Goal: Check status

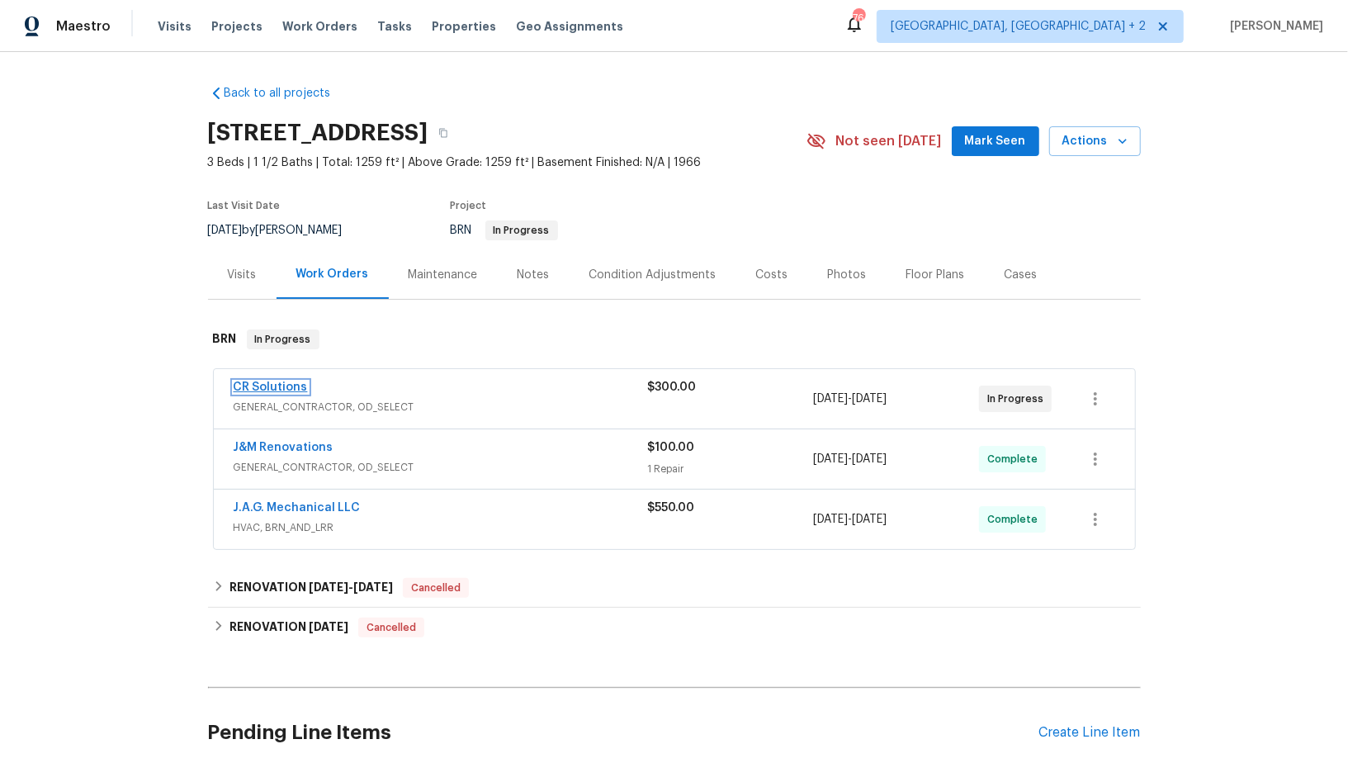
click at [285, 386] on link "CR Solutions" at bounding box center [271, 387] width 74 height 12
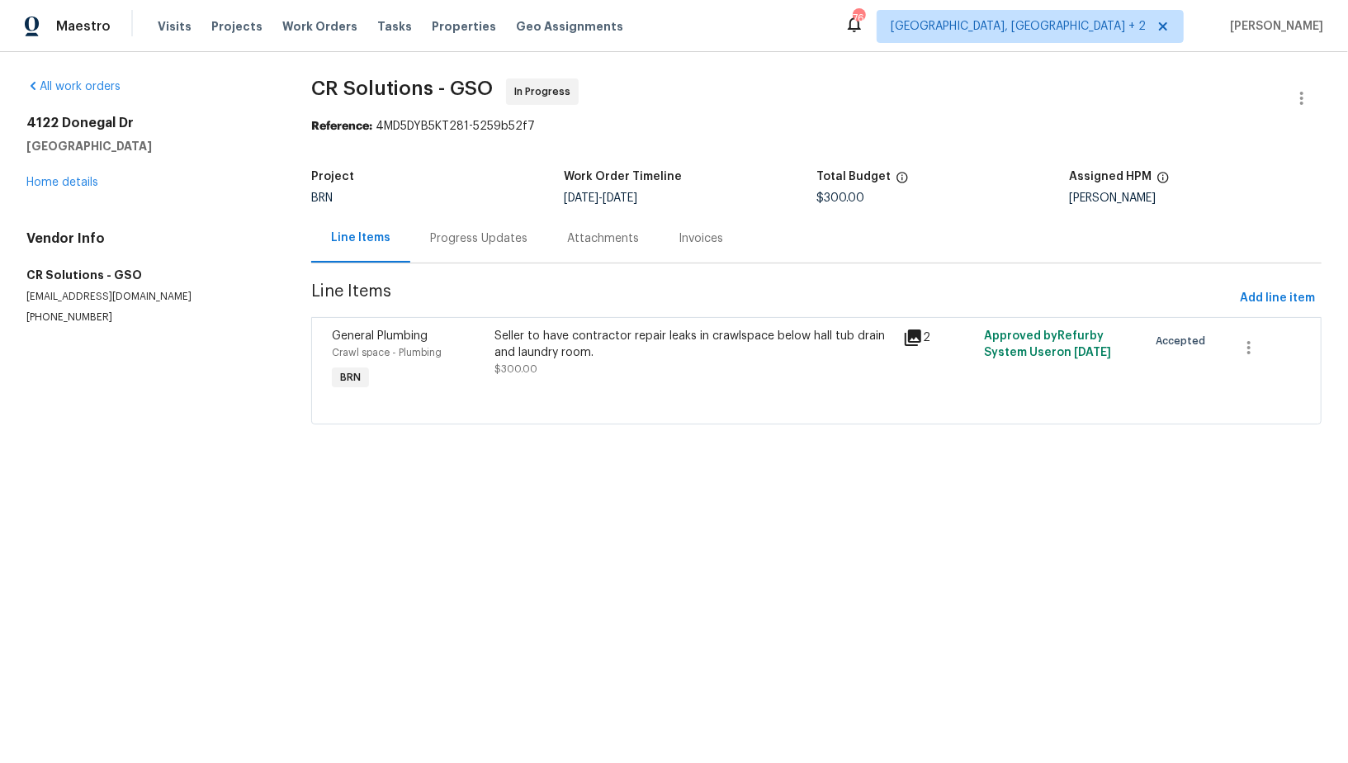
click at [497, 263] on section "CR Solutions - GSO In Progress Reference: 4MD5DYB5KT281-5259b52f7 Project BRN W…" at bounding box center [816, 261] width 1011 height 366
click at [492, 242] on div "Progress Updates" at bounding box center [478, 238] width 97 height 17
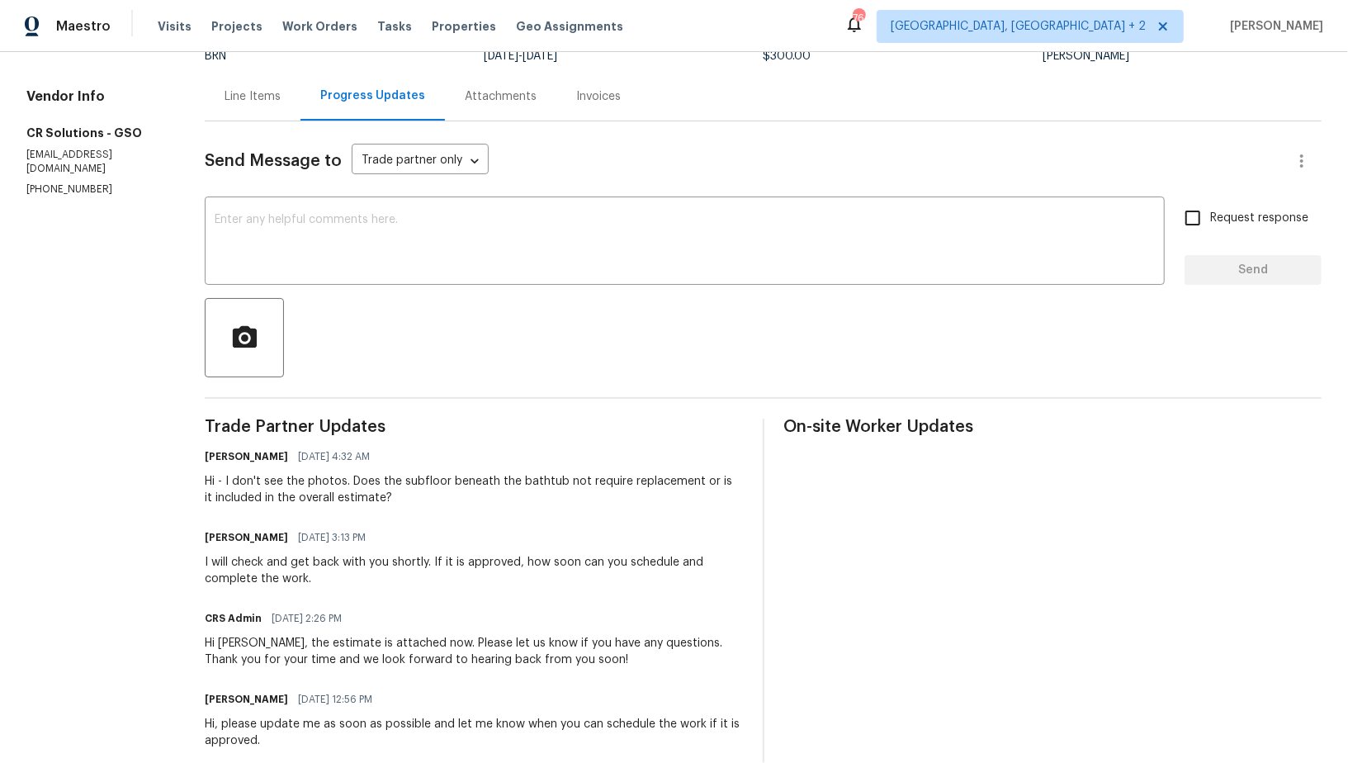
scroll to position [139, 0]
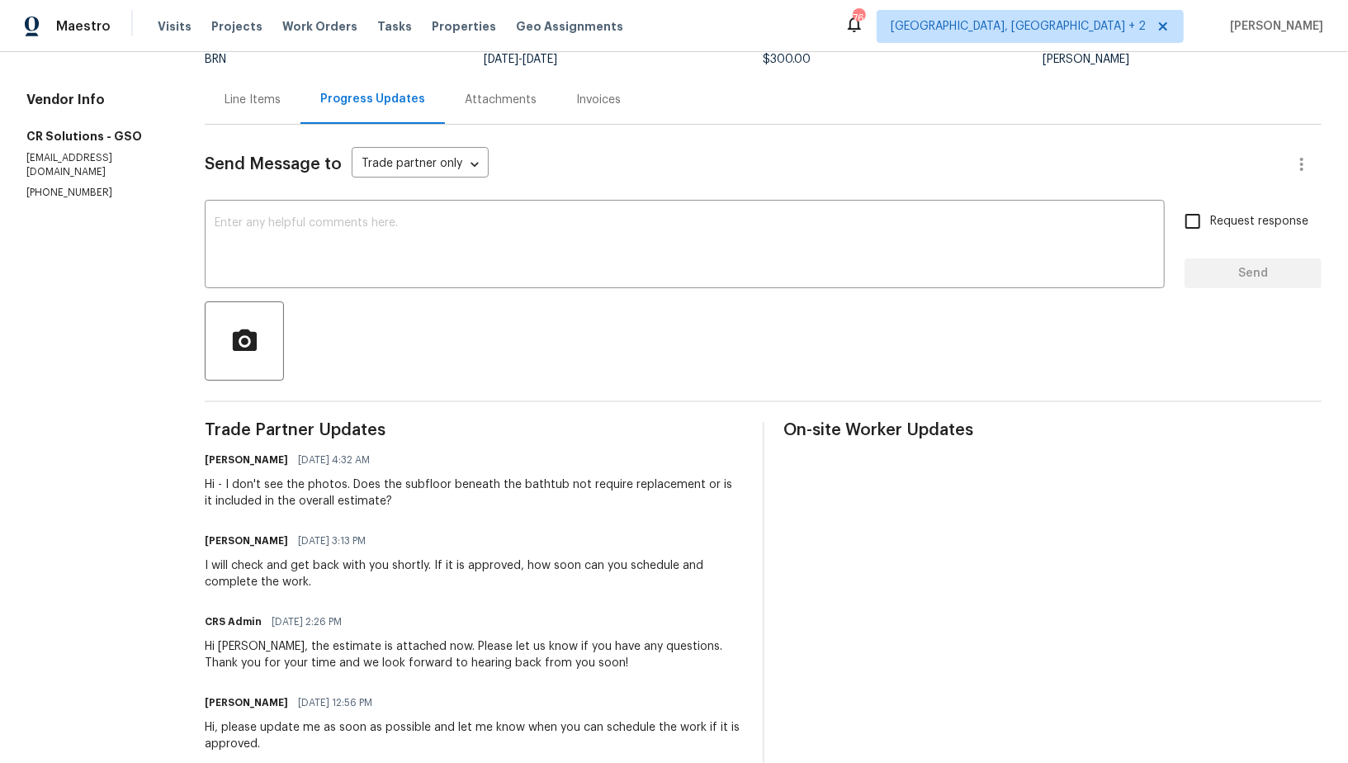
click at [267, 104] on div "Line Items" at bounding box center [253, 100] width 56 height 17
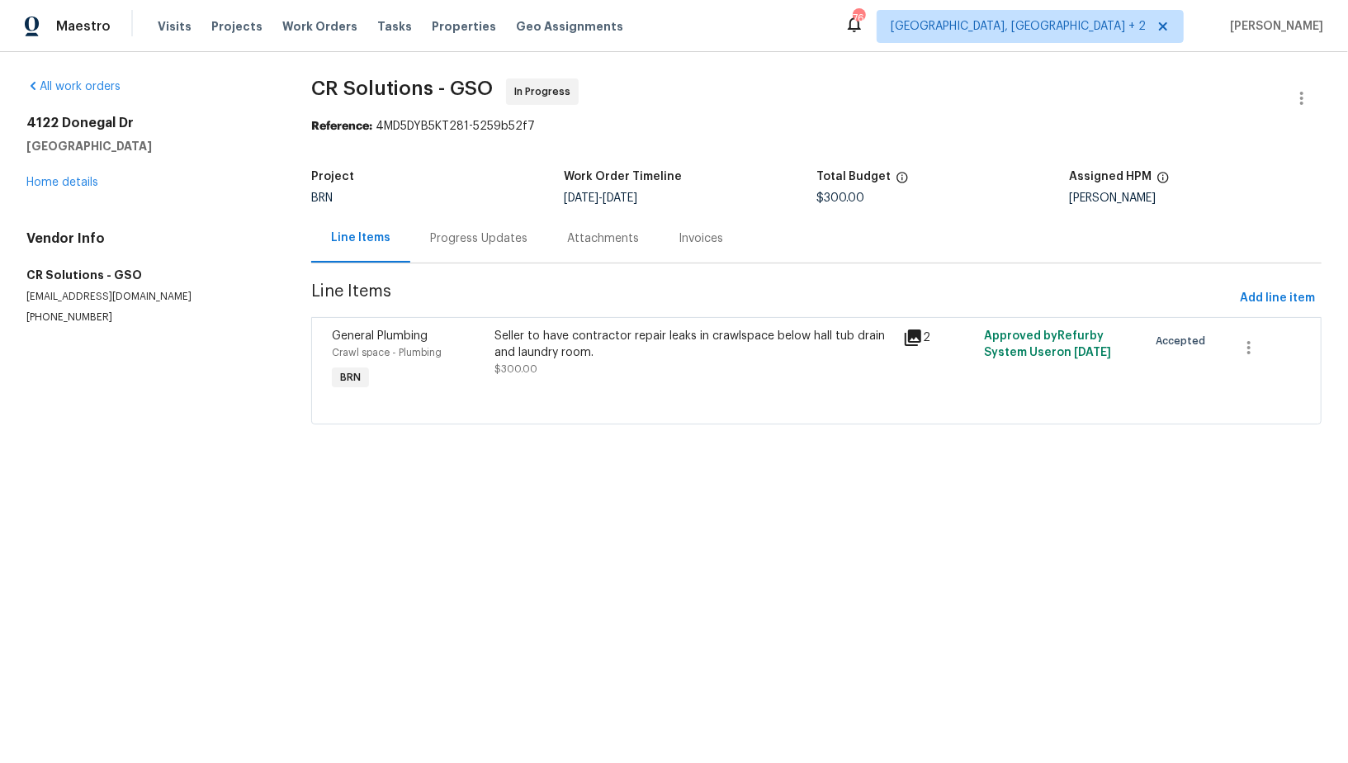
click at [570, 361] on div "Seller to have contractor repair leaks in crawlspace below hall tub drain and l…" at bounding box center [694, 353] width 398 height 50
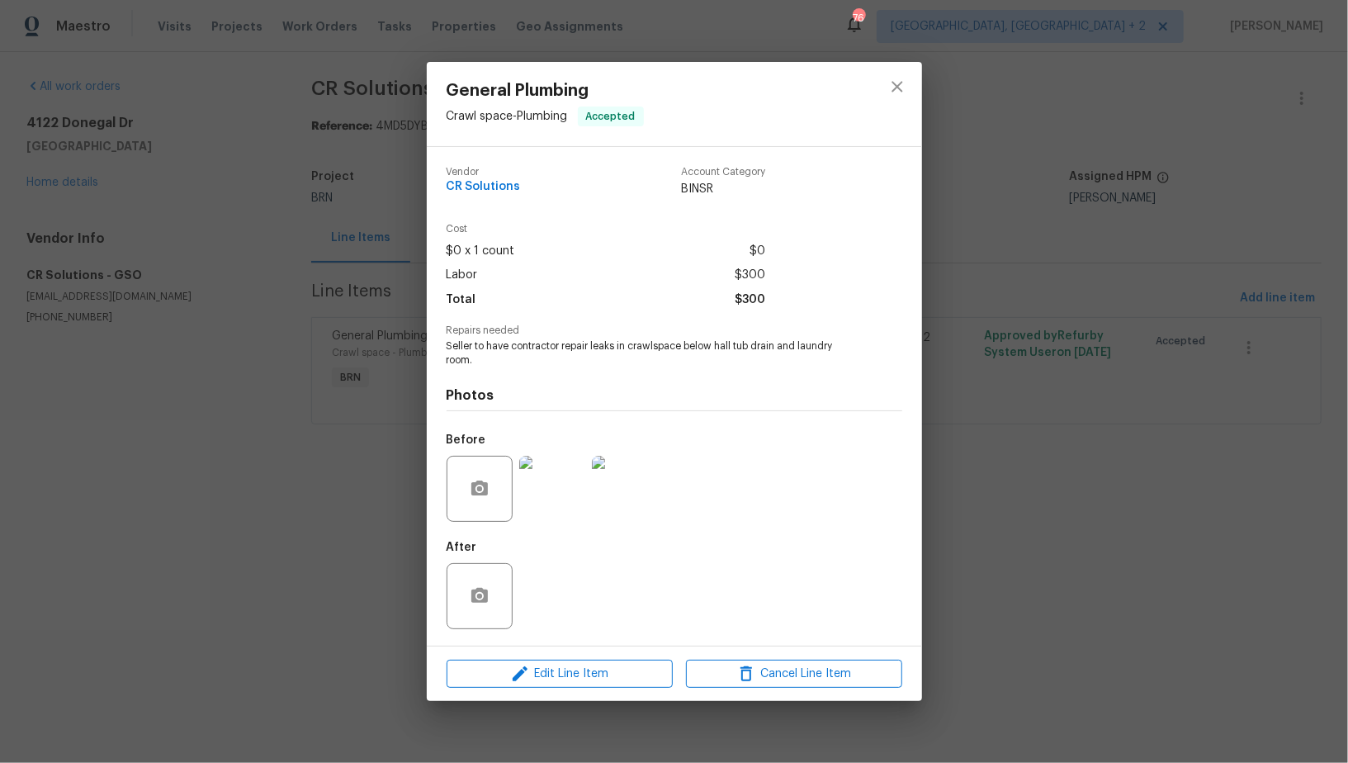
click at [538, 515] on img at bounding box center [552, 489] width 66 height 66
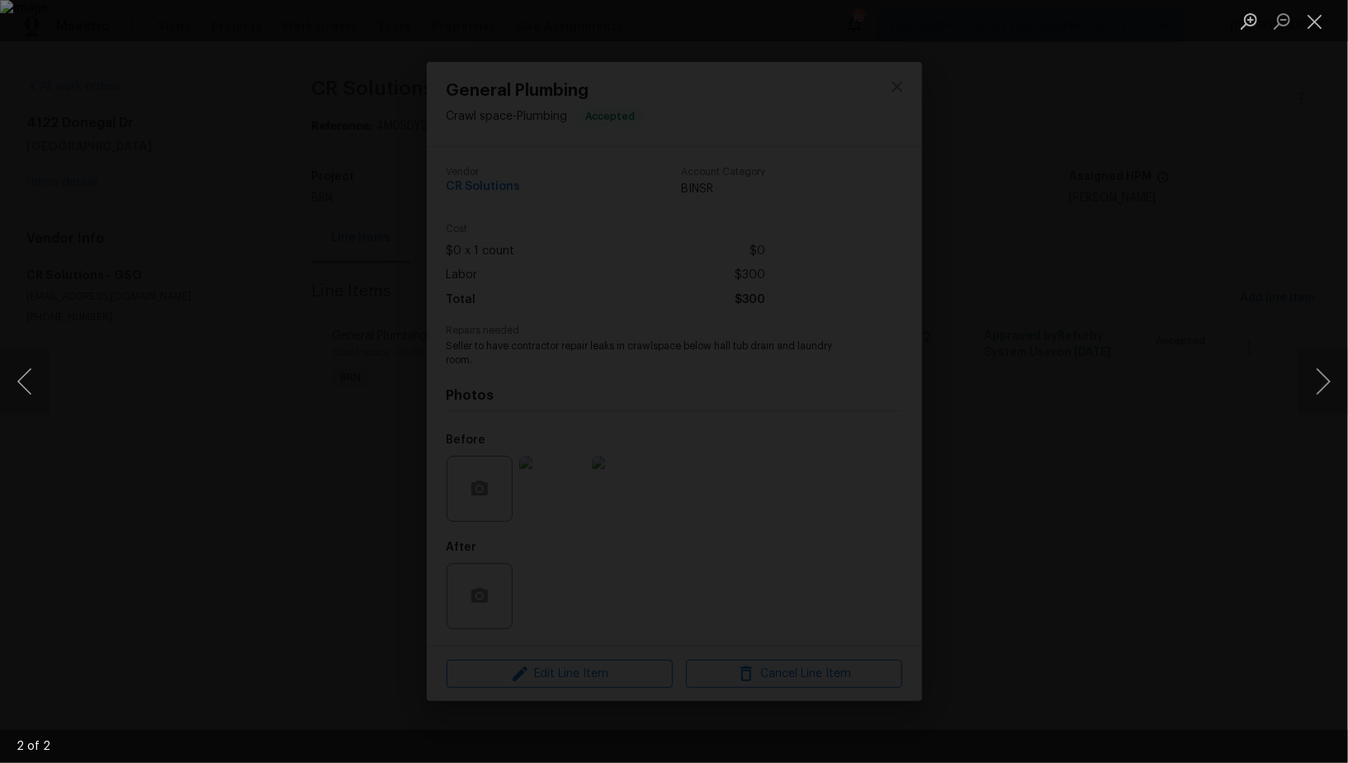
click at [1167, 621] on div "Lightbox" at bounding box center [674, 381] width 1348 height 763
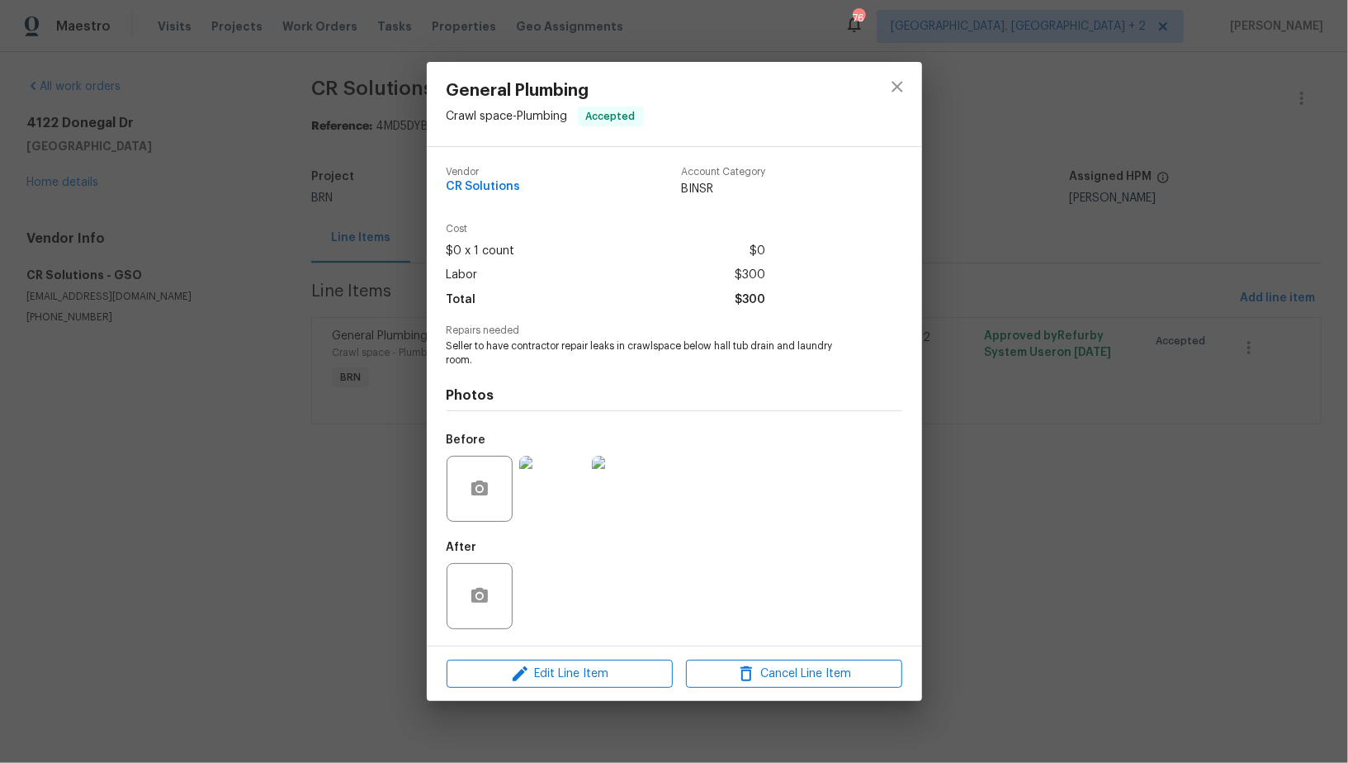
click at [1167, 621] on div "General Plumbing Crawl space - Plumbing Accepted Vendor CR Solutions Account Ca…" at bounding box center [674, 381] width 1348 height 763
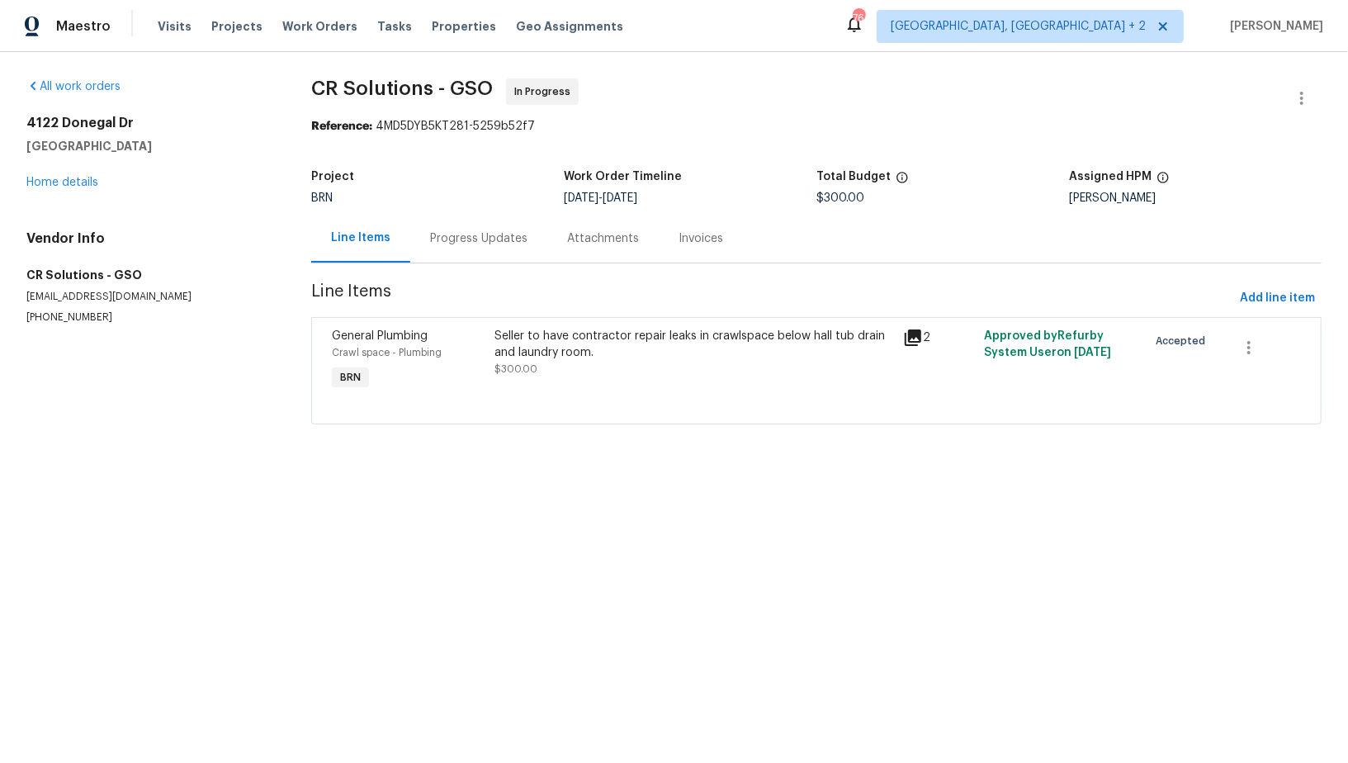
click at [488, 266] on section "CR Solutions - GSO In Progress Reference: 4MD5DYB5KT281-5259b52f7 Project BRN W…" at bounding box center [816, 261] width 1011 height 366
